Goal: Transaction & Acquisition: Purchase product/service

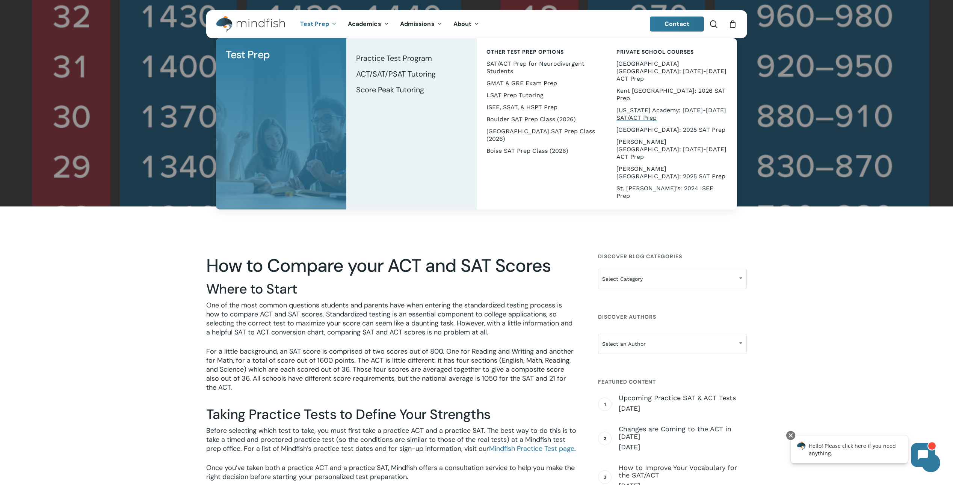
click at [638, 107] on span "[US_STATE] Academy: [DATE]-[DATE] SAT/ACT Prep" at bounding box center [671, 114] width 110 height 15
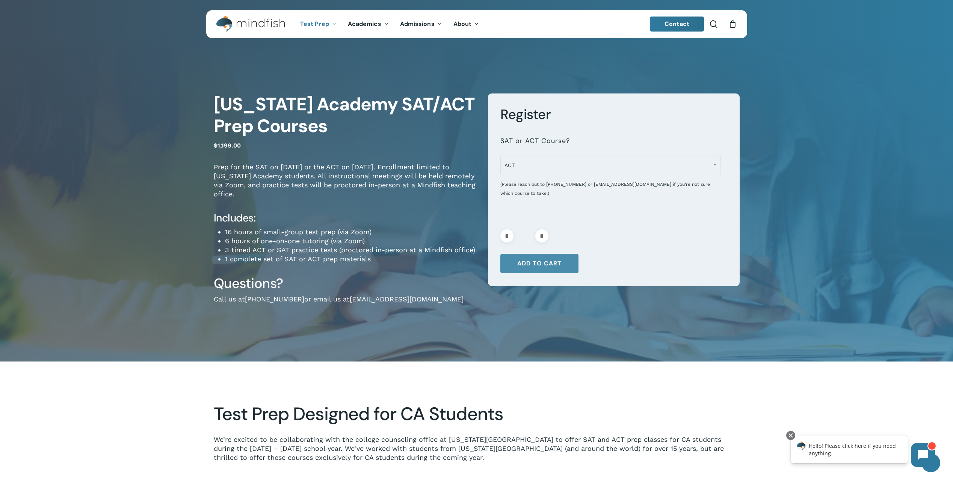
click at [538, 261] on button "Add to cart" at bounding box center [539, 264] width 78 height 20
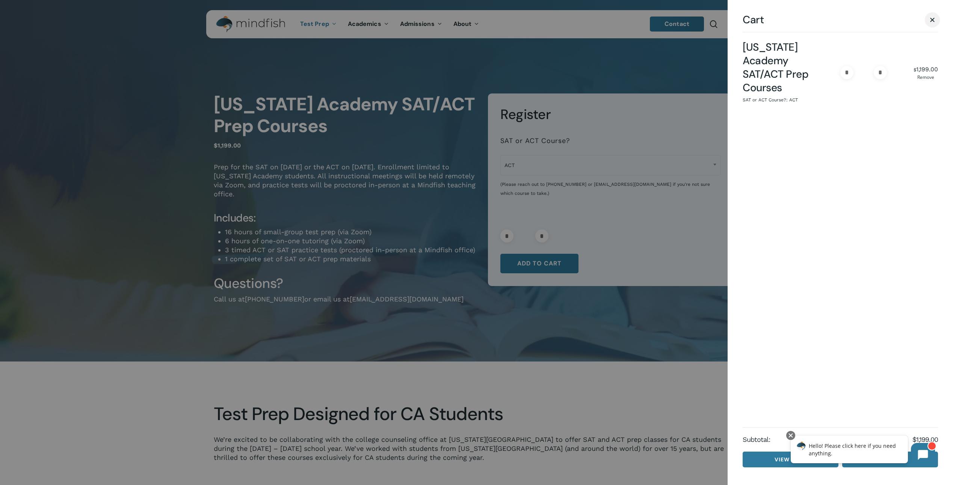
click at [933, 20] on span "Cart" at bounding box center [932, 20] width 8 height 6
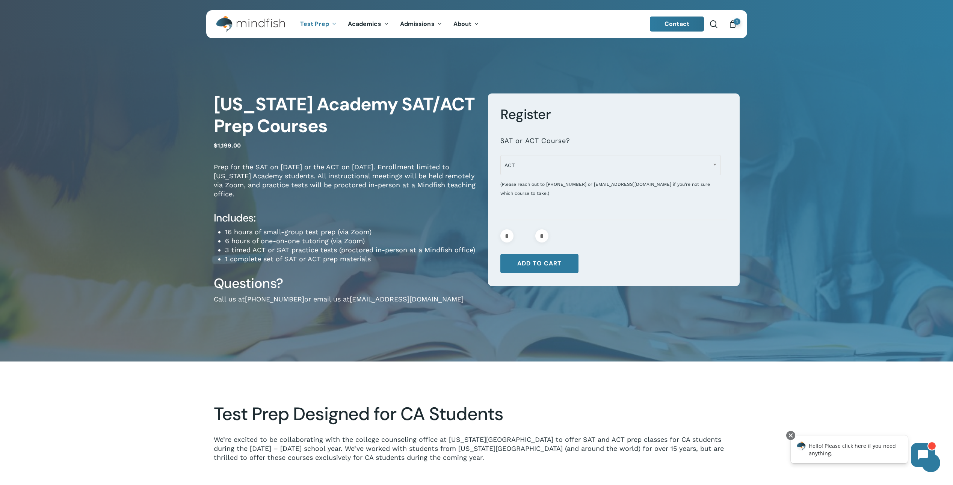
click at [624, 152] on div "*** *** ACT" at bounding box center [610, 162] width 220 height 23
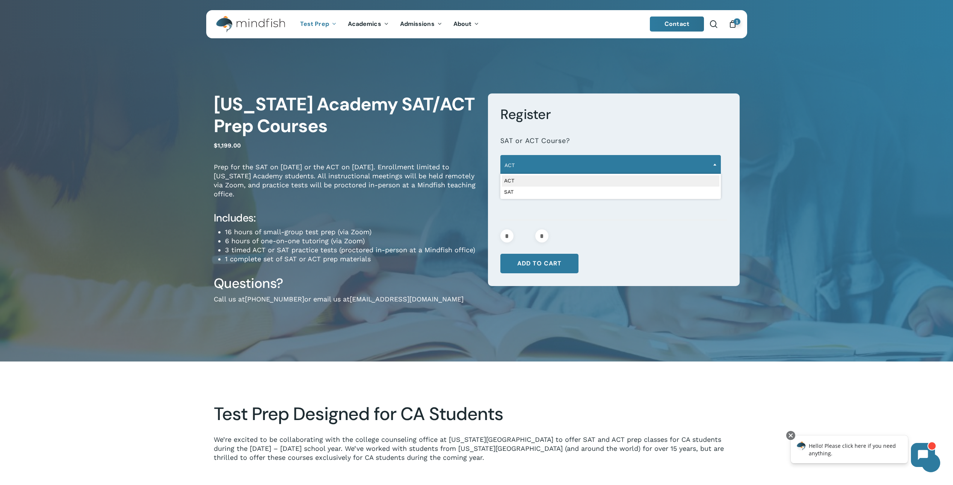
drag, startPoint x: 624, startPoint y: 155, endPoint x: 622, endPoint y: 161, distance: 5.8
click at [622, 156] on span "ACT" at bounding box center [610, 165] width 220 height 20
select select "***"
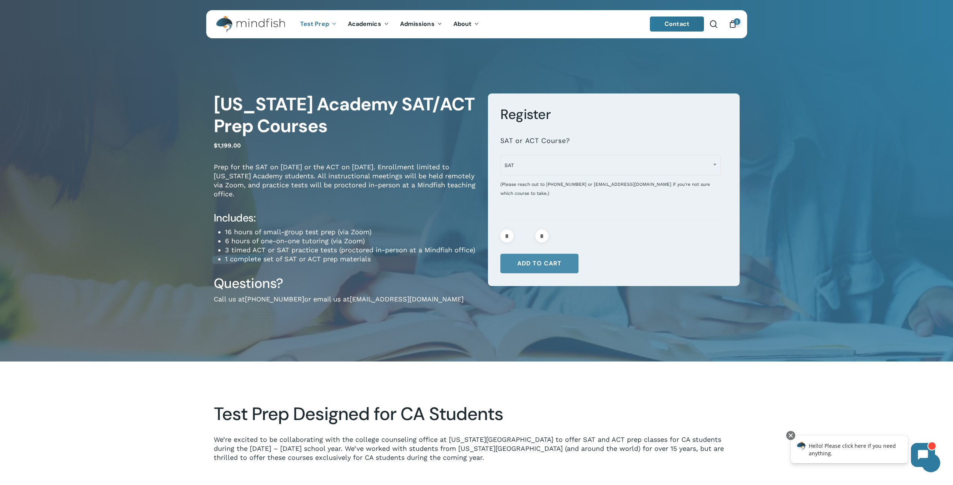
click at [547, 265] on button "Add to cart" at bounding box center [539, 264] width 78 height 20
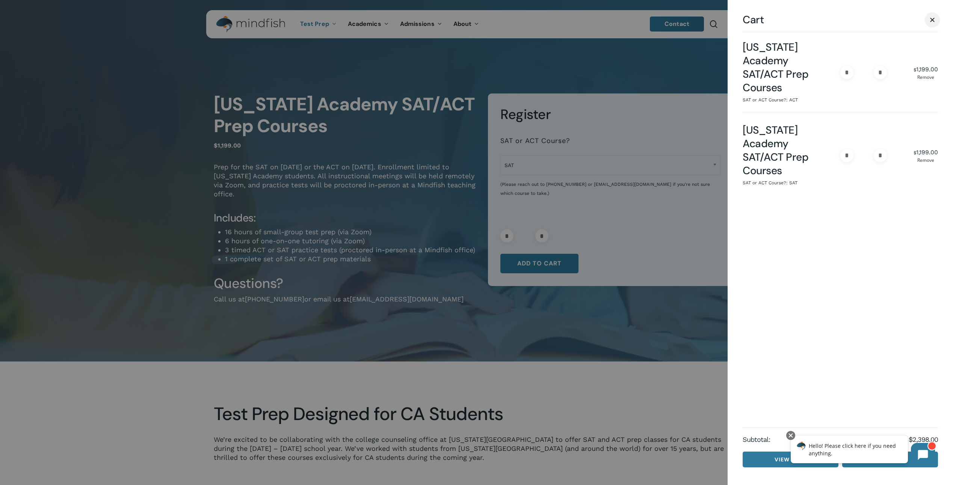
click at [930, 23] on span "Cart" at bounding box center [932, 20] width 8 height 6
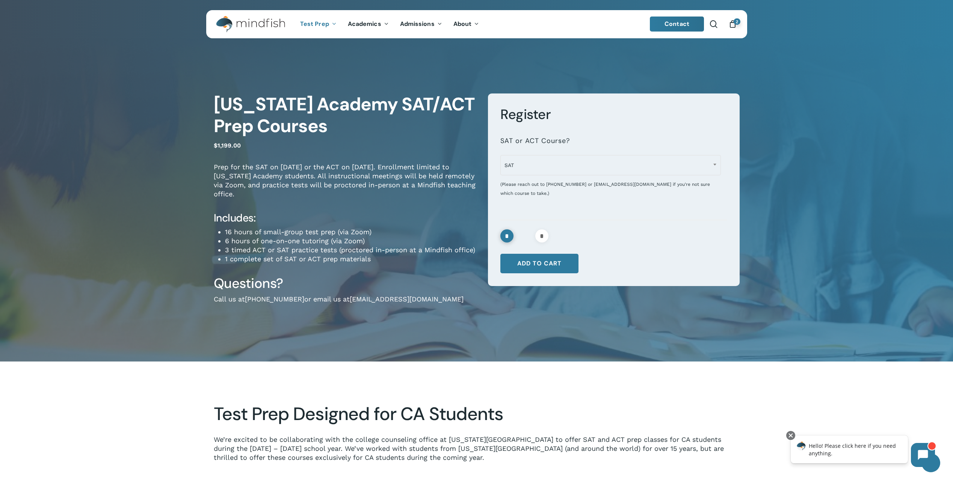
click at [509, 237] on input "*" at bounding box center [506, 235] width 13 height 13
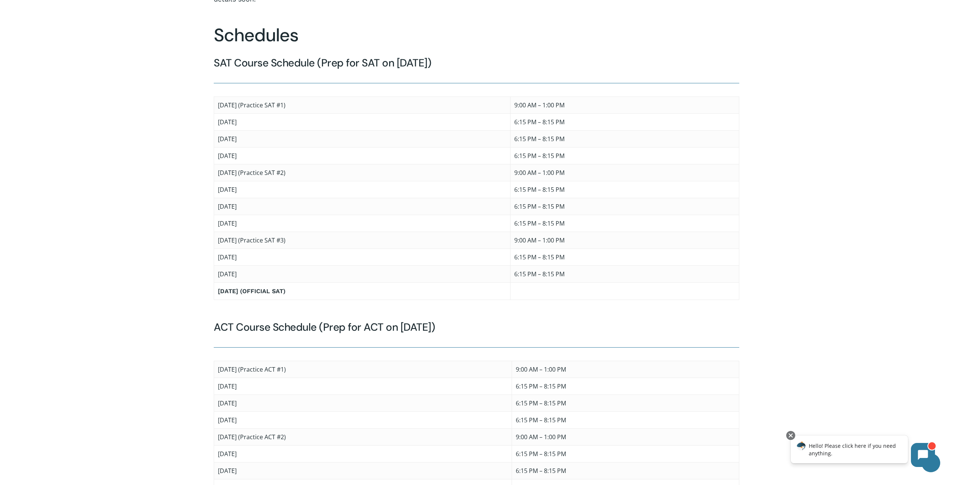
scroll to position [601, 0]
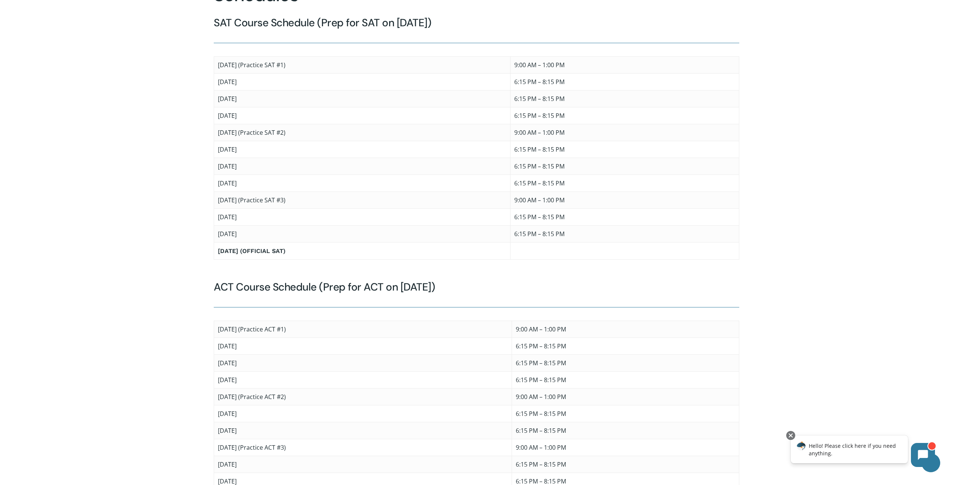
drag, startPoint x: 234, startPoint y: 0, endPoint x: 151, endPoint y: 0, distance: 83.0
click at [135, 2] on div at bounding box center [476, 173] width 948 height 798
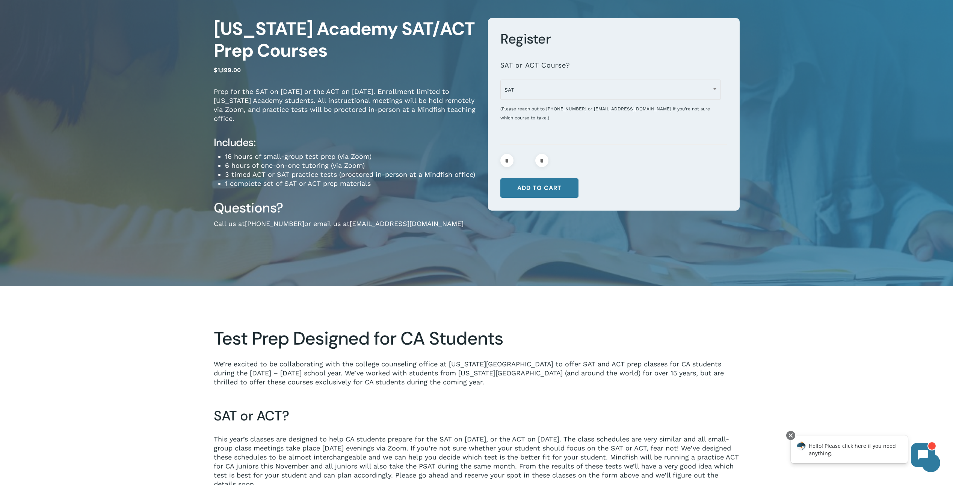
scroll to position [75, 0]
